Goal: Information Seeking & Learning: Learn about a topic

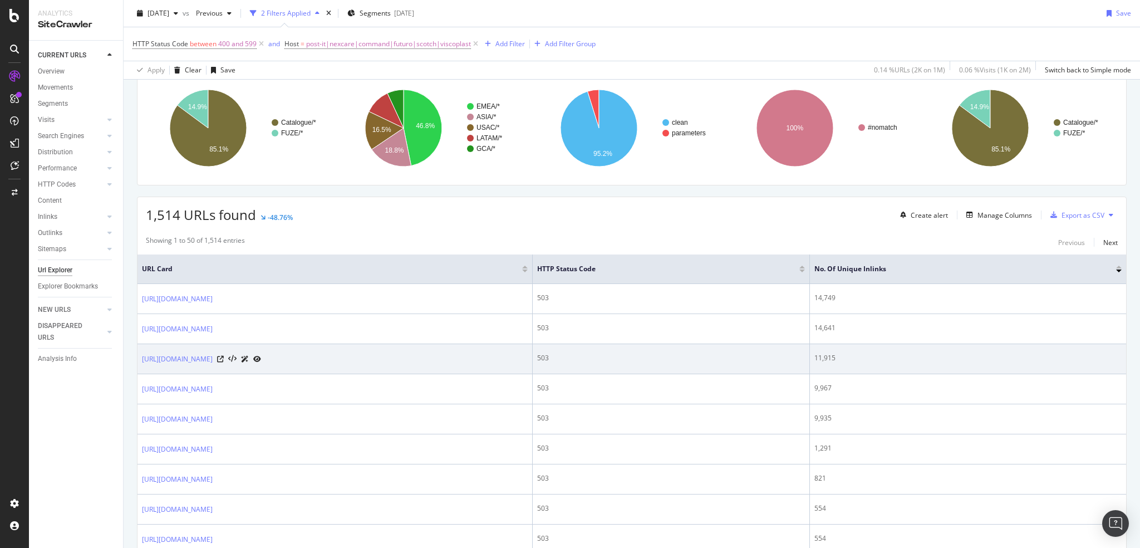
scroll to position [130, 0]
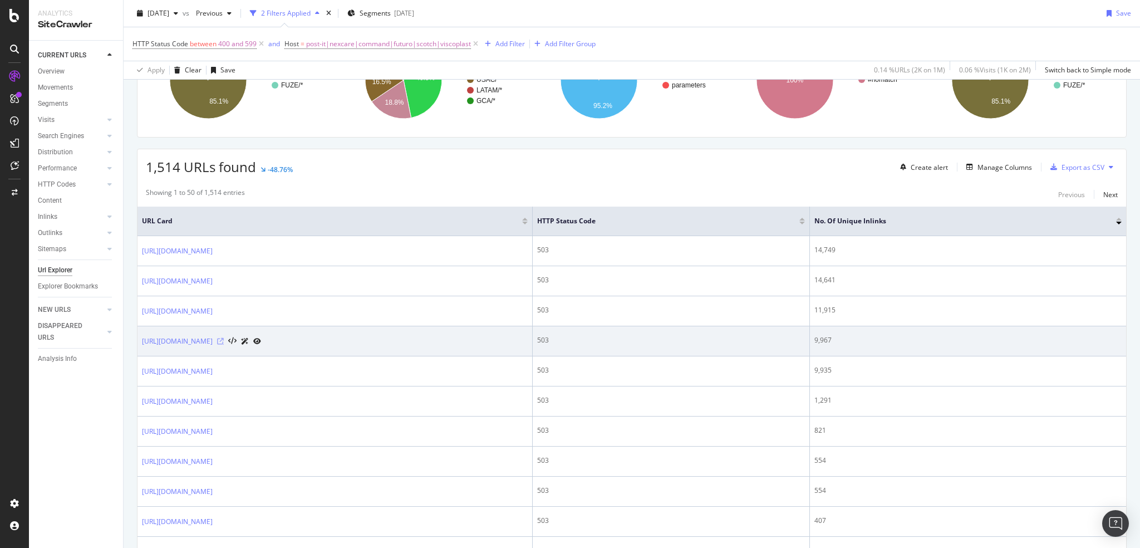
click at [224, 339] on icon at bounding box center [220, 341] width 7 height 7
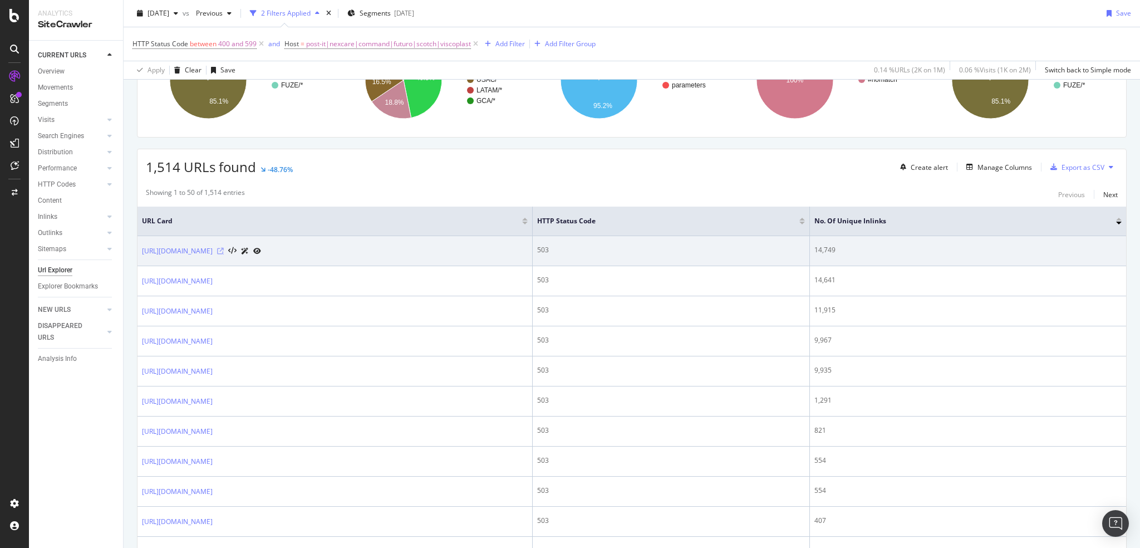
click at [224, 249] on icon at bounding box center [220, 251] width 7 height 7
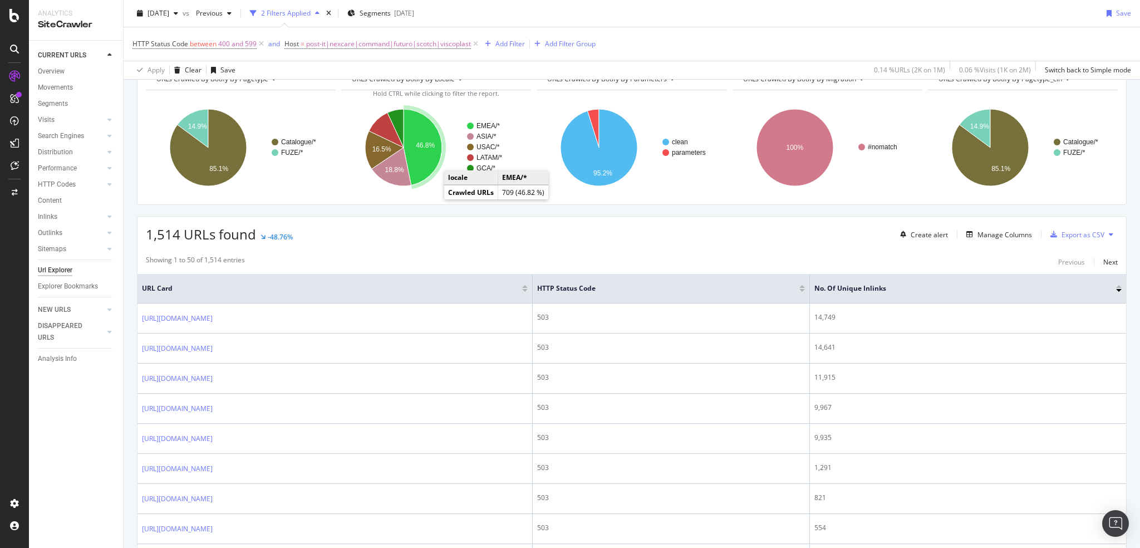
scroll to position [0, 0]
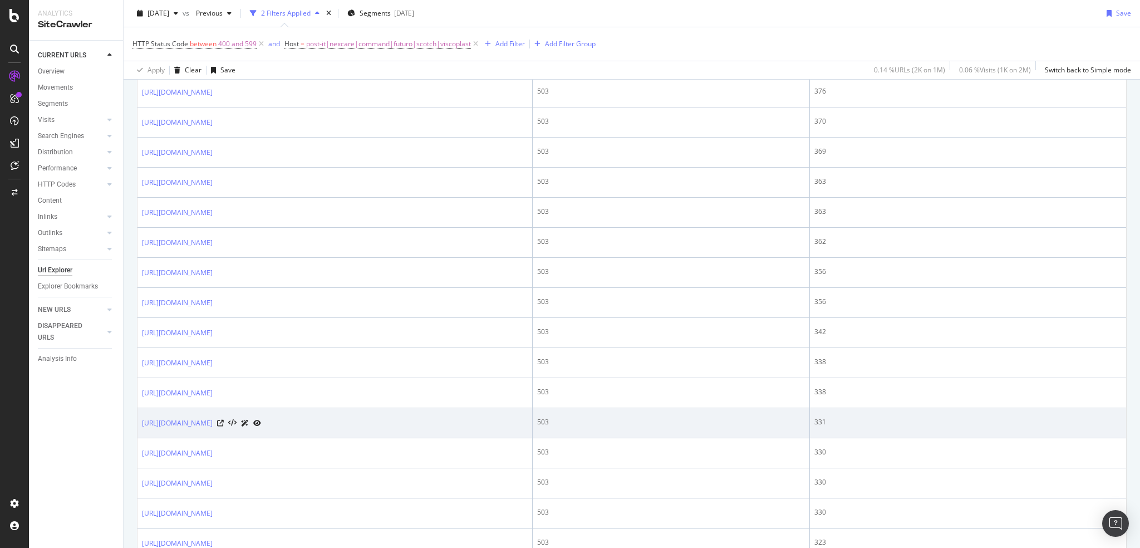
scroll to position [1378, 0]
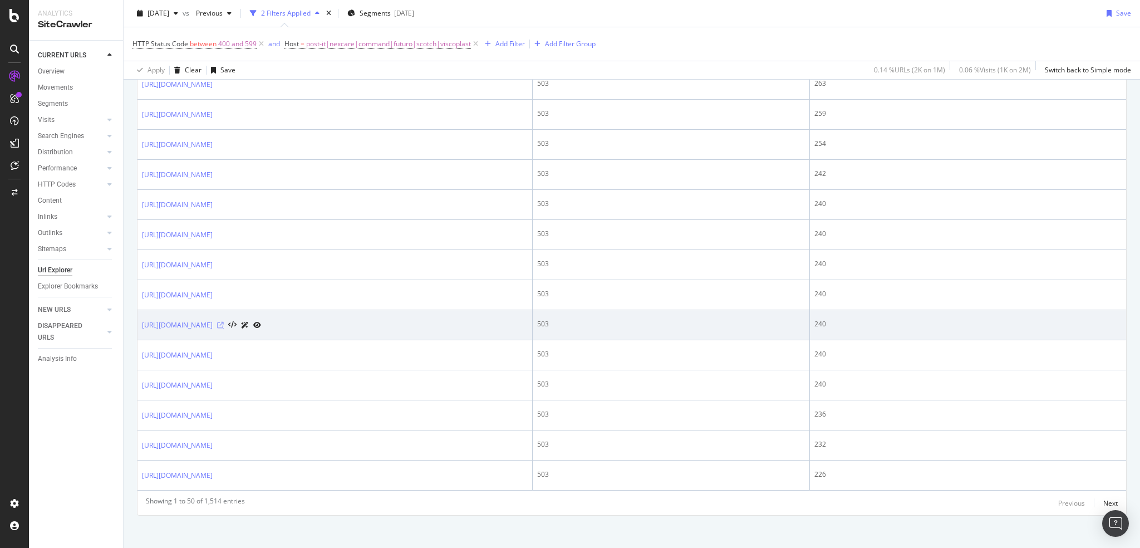
click at [224, 322] on icon at bounding box center [220, 325] width 7 height 7
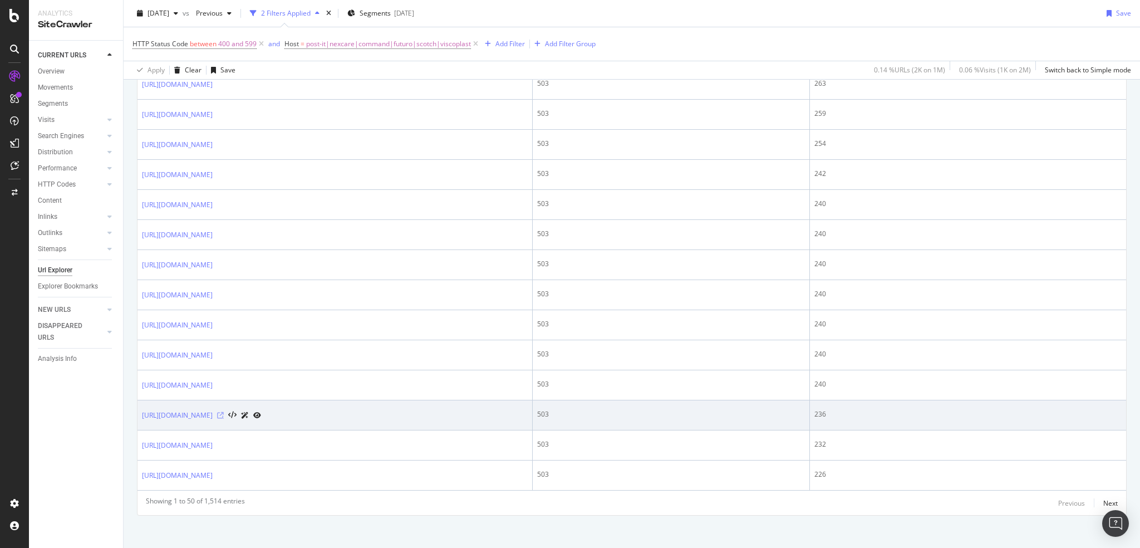
click at [224, 412] on icon at bounding box center [220, 415] width 7 height 7
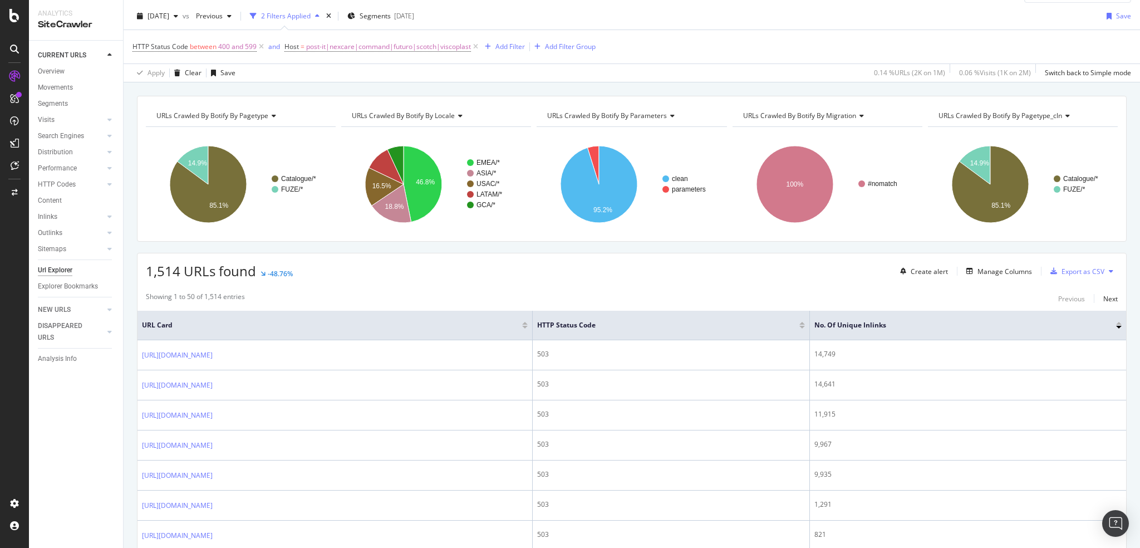
scroll to position [0, 0]
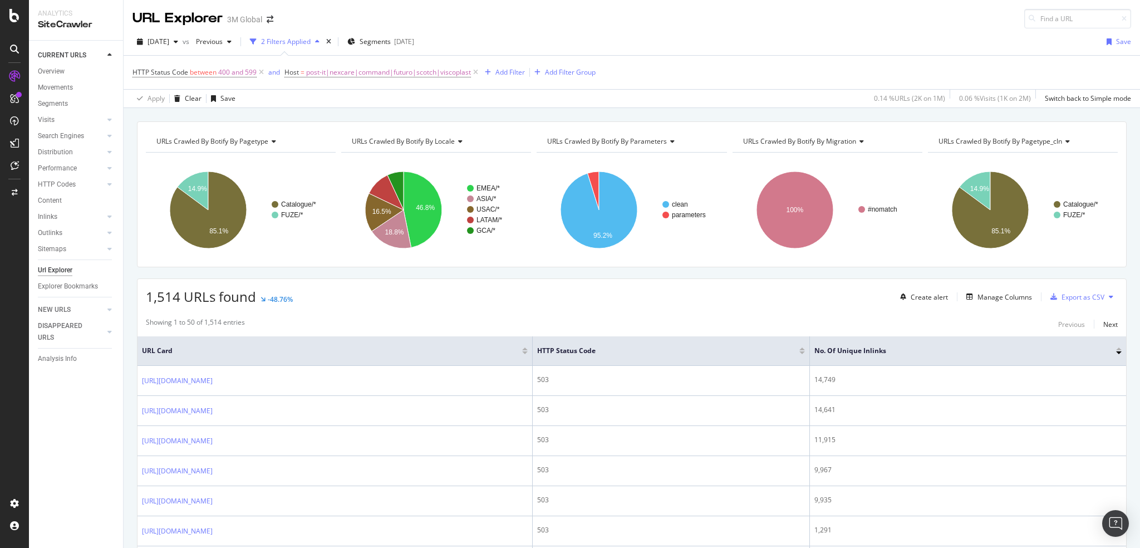
click at [842, 140] on span "URLs Crawled By Botify By migration" at bounding box center [799, 140] width 113 height 9
click at [795, 103] on div "Apply Clear Save 0.14 % URLs ( 2K on 1M ) 0.06 % Visits ( 1K on 2M ) Switch bac…" at bounding box center [632, 98] width 1016 height 18
click at [809, 146] on div "URLs Crawled By Botify By migration" at bounding box center [826, 141] width 171 height 18
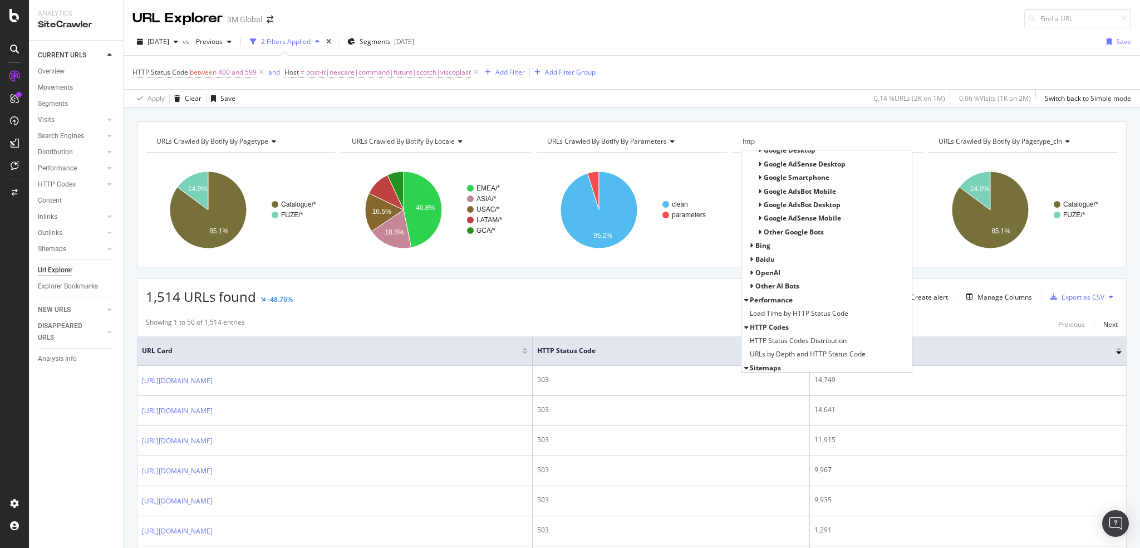
scroll to position [91, 0]
type input "http"
click at [801, 322] on span "HTTP Status Codes Distribution" at bounding box center [798, 323] width 97 height 11
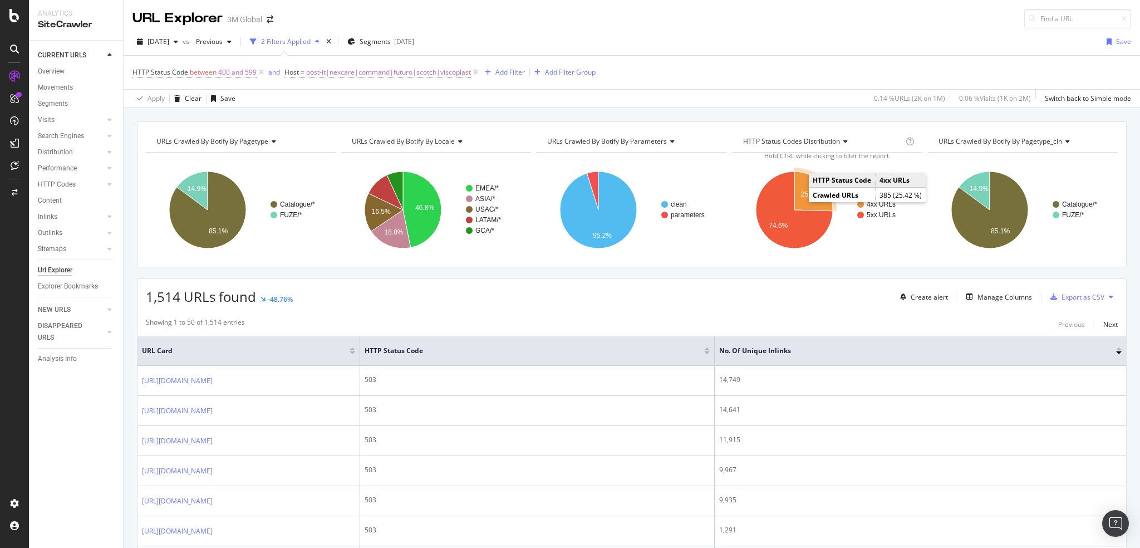
click at [800, 194] on text "25.4%" at bounding box center [809, 194] width 19 height 8
click at [537, 301] on div "1,514 URLs found -48.76% Create alert Manage Columns Export as CSV" at bounding box center [631, 292] width 989 height 27
